Goal: Transaction & Acquisition: Book appointment/travel/reservation

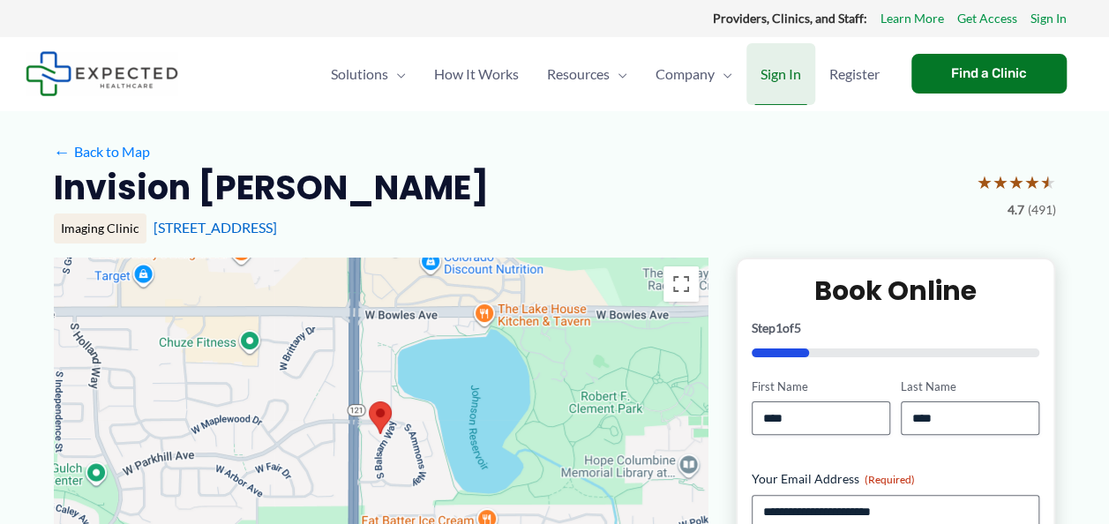
click at [762, 67] on span "Sign In" at bounding box center [781, 74] width 41 height 62
click at [792, 67] on span "Sign In" at bounding box center [781, 74] width 41 height 62
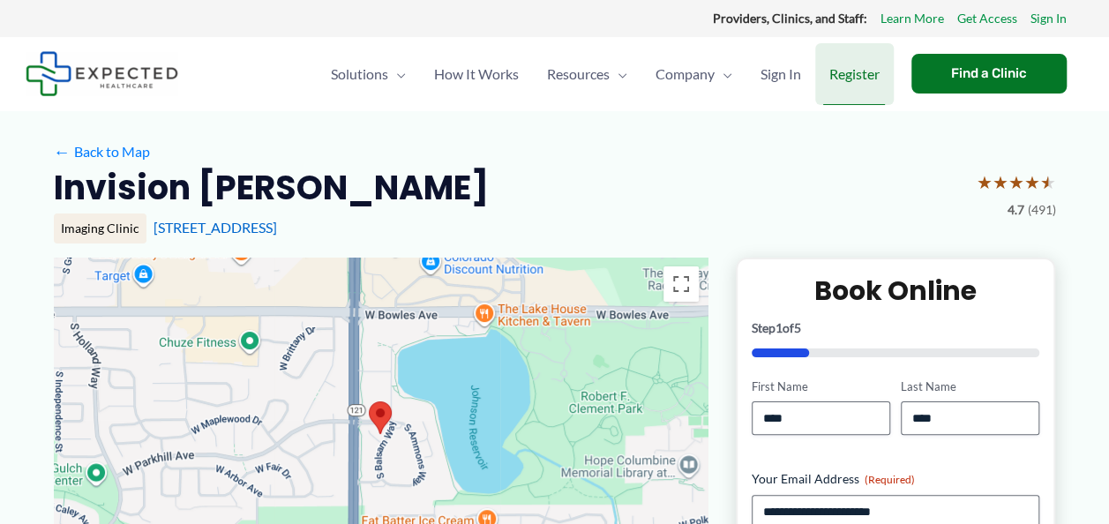
click at [849, 68] on span "Register" at bounding box center [855, 74] width 50 height 62
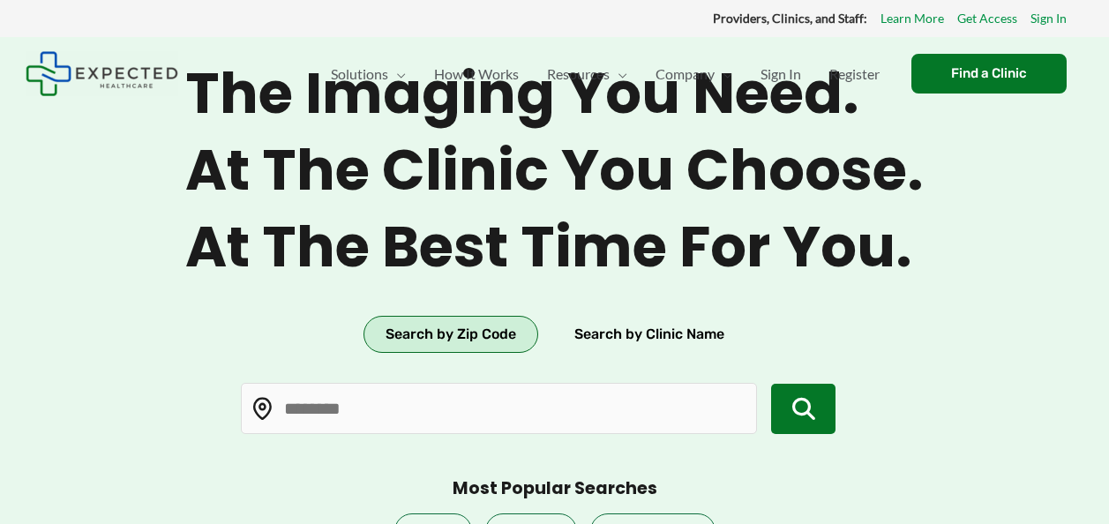
type input "*****"
